Goal: Task Accomplishment & Management: Manage account settings

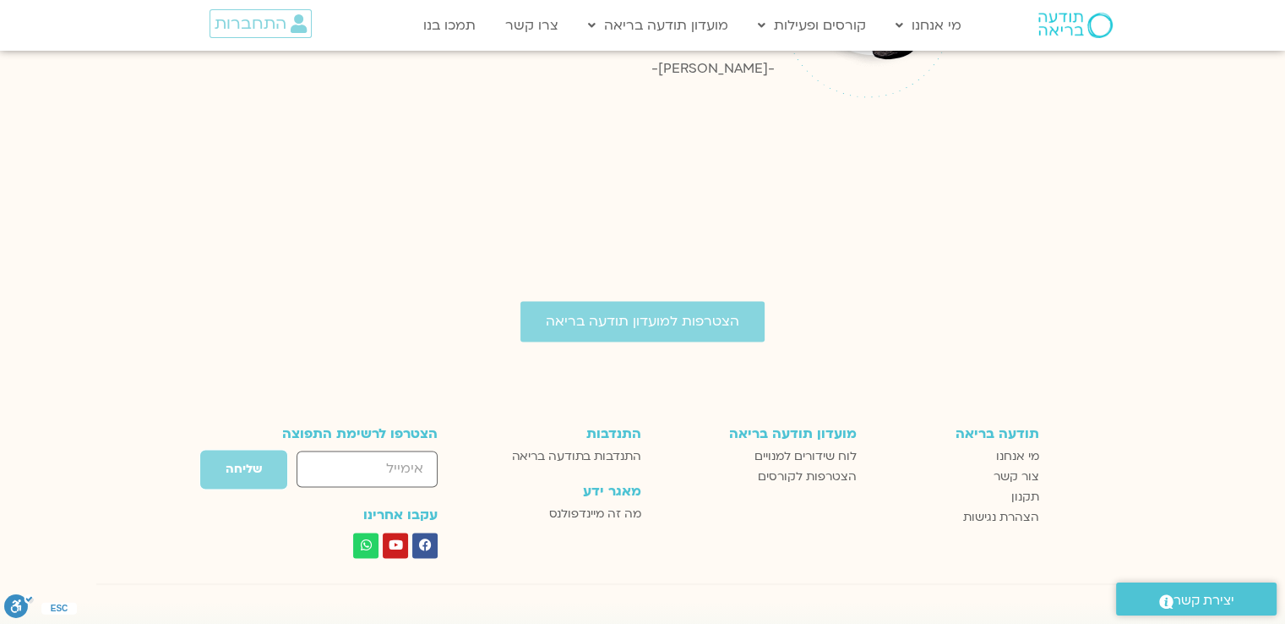
scroll to position [2655, 0]
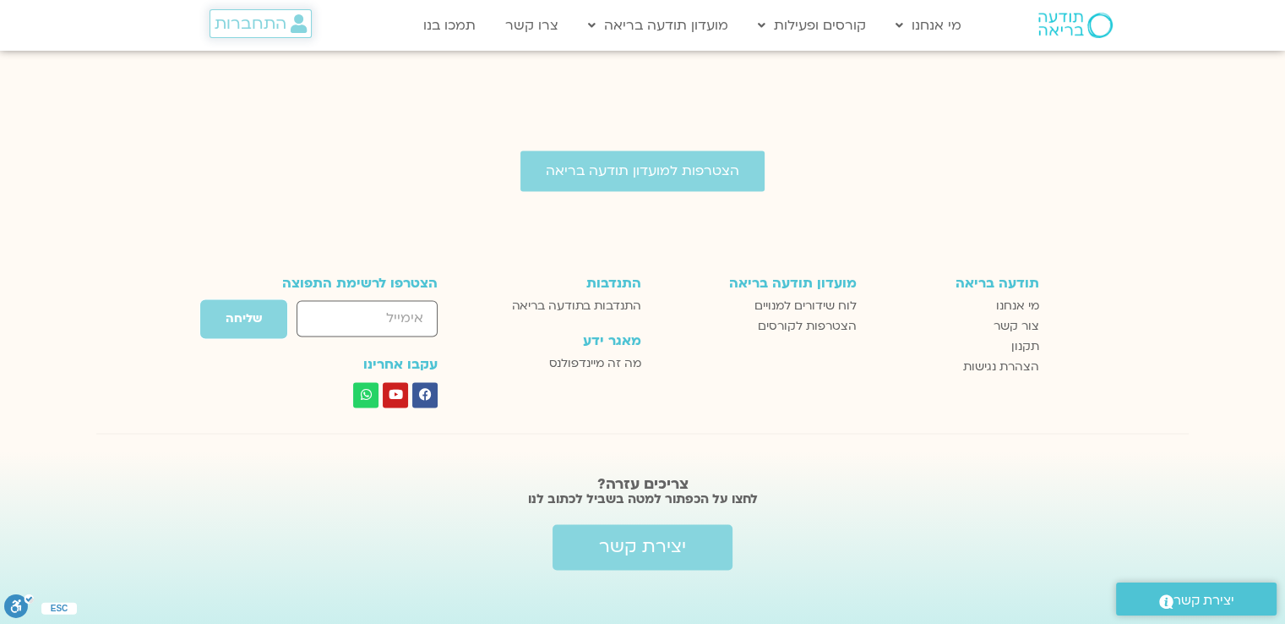
click at [267, 31] on span "התחברות" at bounding box center [251, 23] width 72 height 19
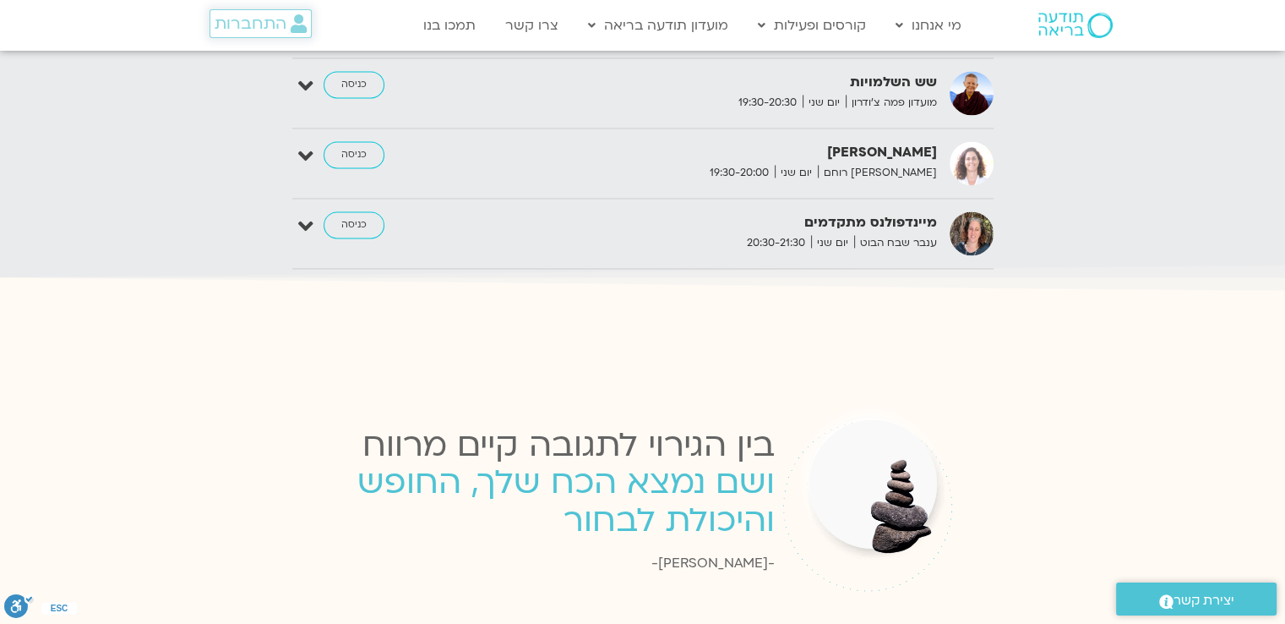
scroll to position [3298, 0]
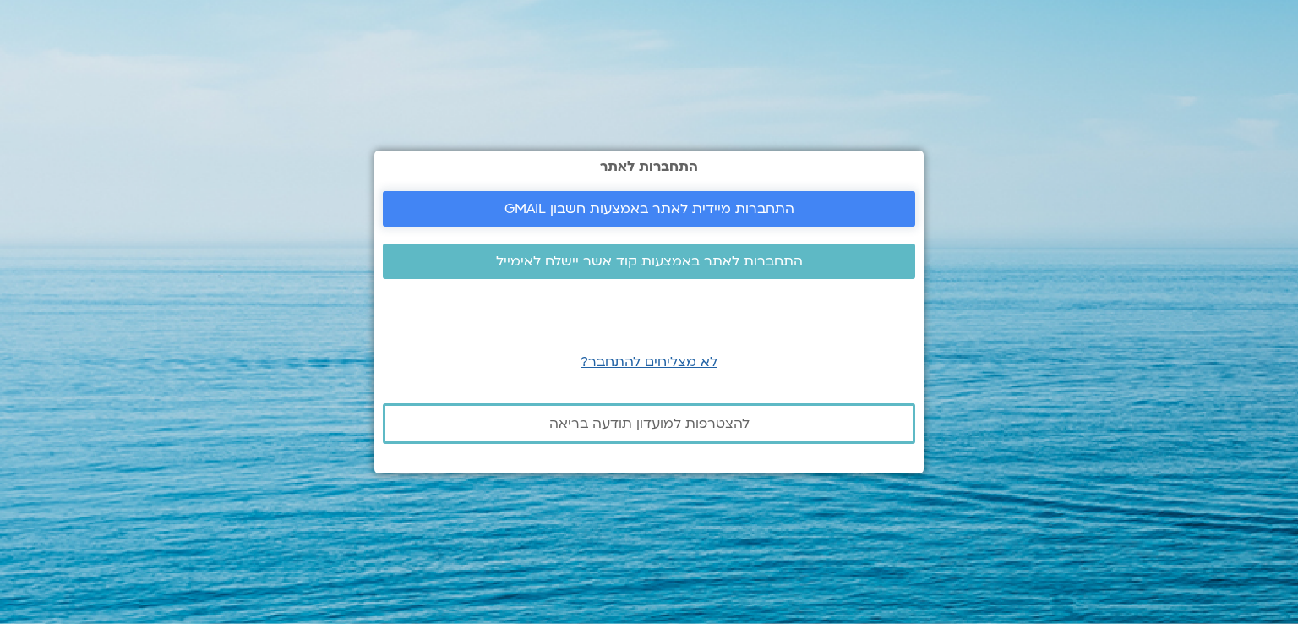
click at [487, 205] on span "התחברות מיידית לאתר באמצעות חשבון GMAIL" at bounding box center [649, 208] width 492 height 15
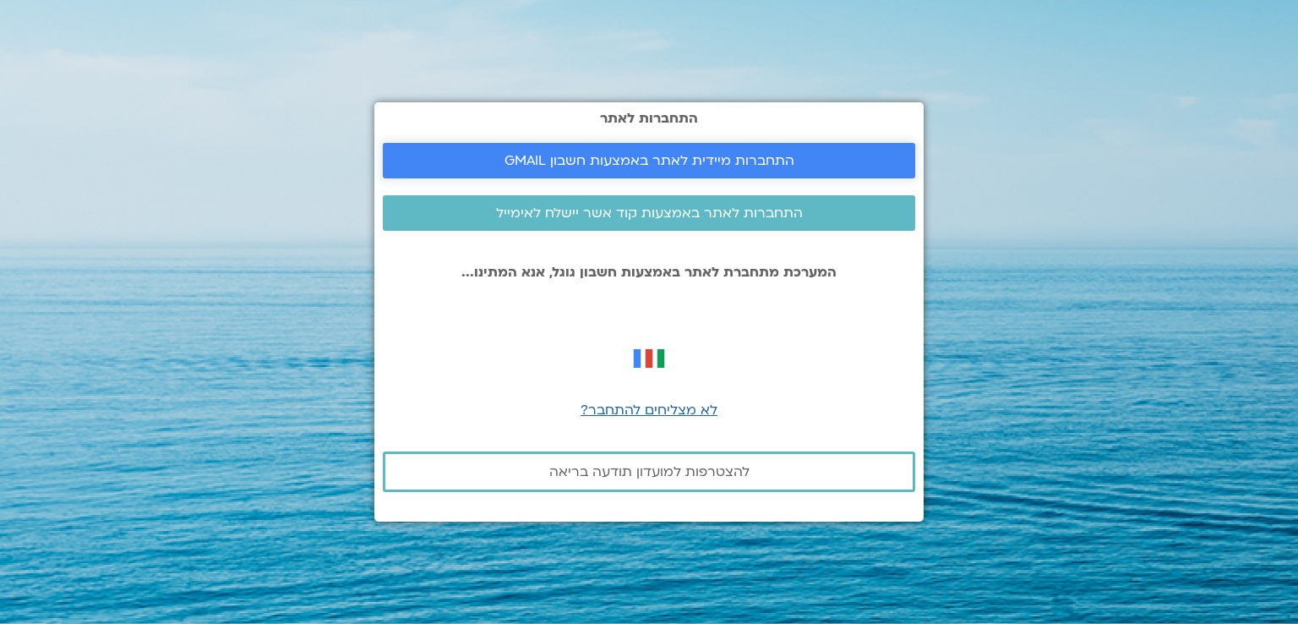
click at [483, 170] on link "התחברות מיידית לאתר באמצעות חשבון GMAIL" at bounding box center [649, 160] width 532 height 35
click at [128, 430] on section "התחברות לאתר התחברות מיידית לאתר באמצעות חשבון GMAIL התחברות לאתר באמצעות קוד א…" at bounding box center [649, 312] width 1298 height 624
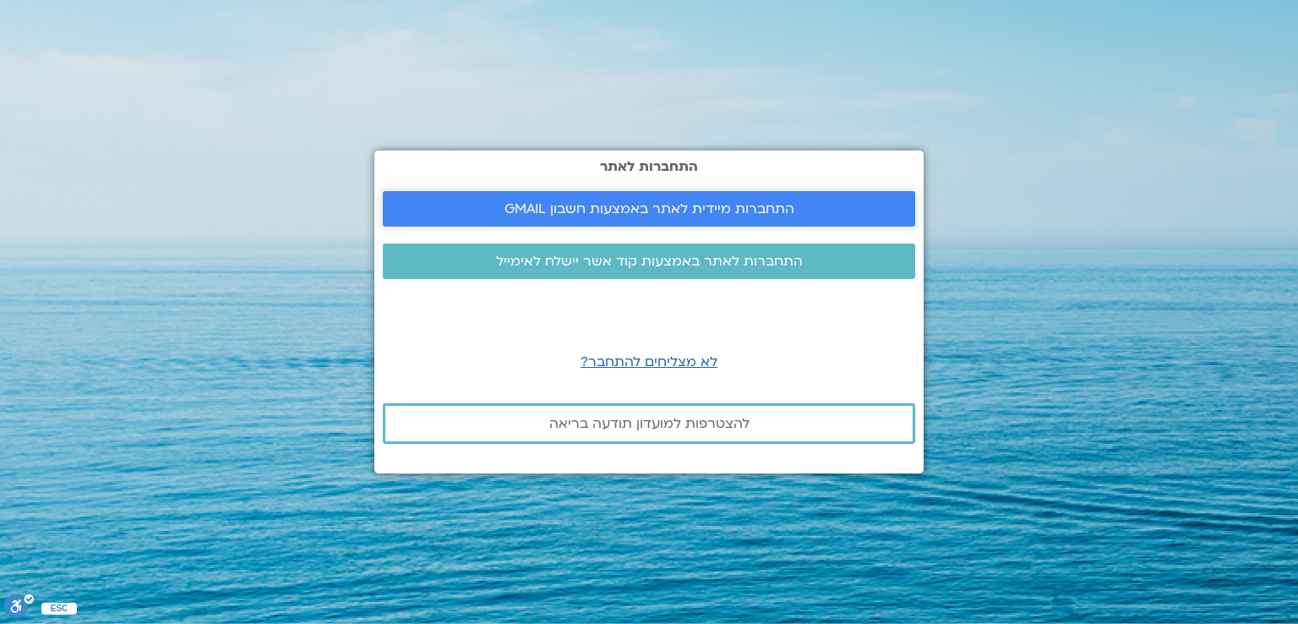
click at [526, 226] on link "התחברות מיידית לאתר באמצעות חשבון GMAIL" at bounding box center [649, 208] width 532 height 35
